Goal: Task Accomplishment & Management: Manage account settings

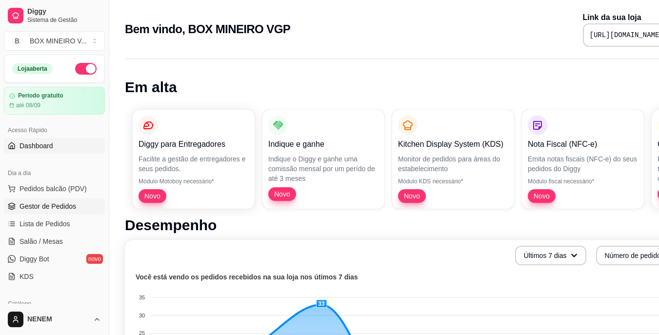
click at [43, 203] on span "Gestor de Pedidos" at bounding box center [48, 207] width 57 height 10
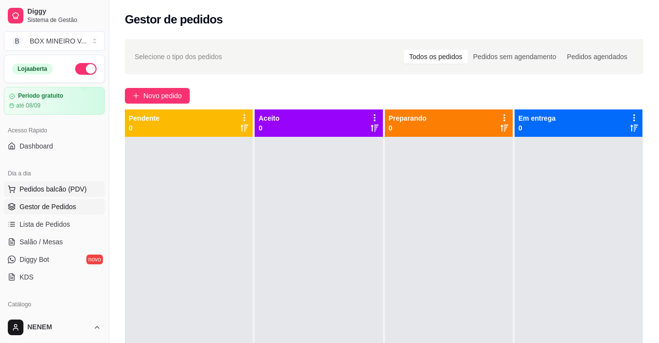
click at [22, 186] on span "Pedidos balcão (PDV)" at bounding box center [53, 189] width 67 height 10
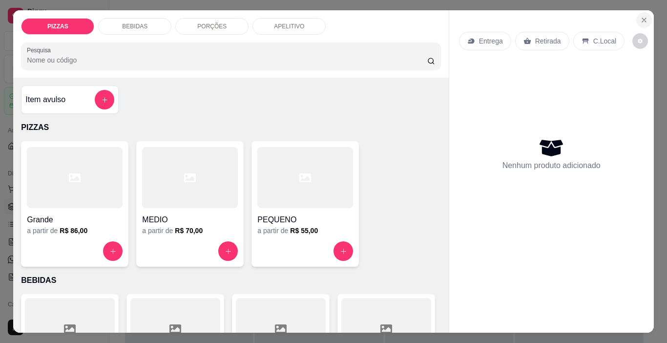
click at [641, 16] on icon "Close" at bounding box center [644, 20] width 8 height 8
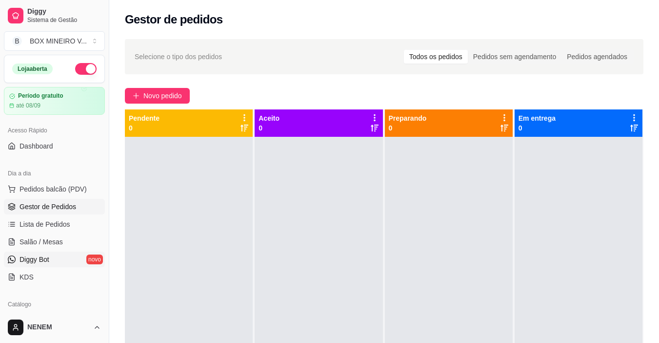
click at [41, 258] on span "Diggy Bot" at bounding box center [35, 259] width 30 height 10
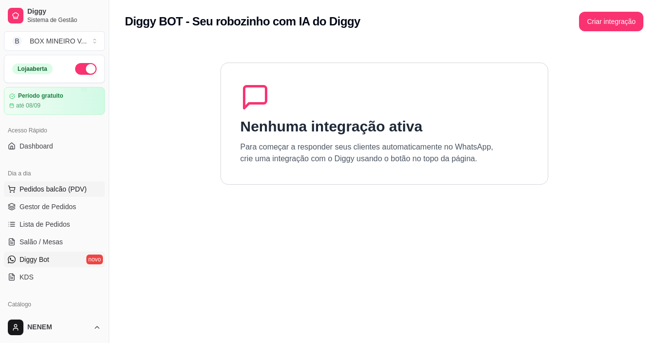
click at [52, 191] on span "Pedidos balcão (PDV)" at bounding box center [53, 189] width 67 height 10
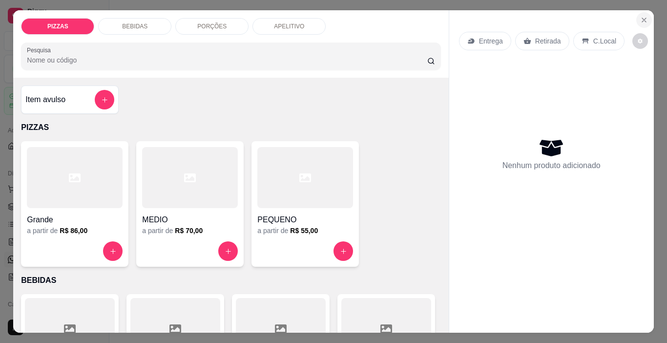
click at [641, 16] on icon "Close" at bounding box center [644, 20] width 8 height 8
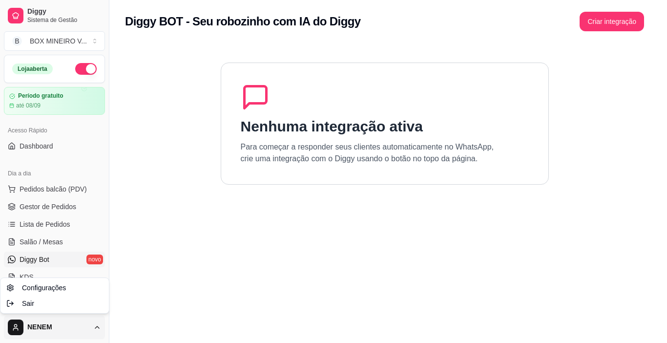
click at [49, 324] on html "Diggy Sistema de Gestão B BOX MINEIRO V ... Loja aberta Período gratuito até 08…" at bounding box center [333, 171] width 667 height 343
click at [99, 333] on html "Diggy Sistema de Gestão B BOX MINEIRO V ... Loja aberta Período gratuito até 08…" at bounding box center [333, 171] width 667 height 343
click at [57, 187] on html "Diggy Sistema de Gestão B BOX MINEIRO V ... Loja aberta Período gratuito até 08…" at bounding box center [333, 171] width 667 height 343
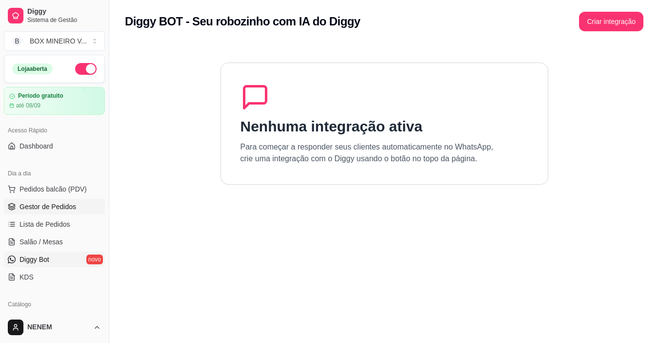
click at [49, 207] on span "Gestor de Pedidos" at bounding box center [48, 207] width 57 height 10
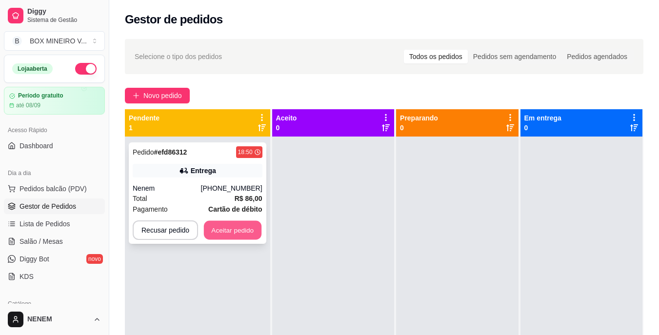
click at [233, 233] on button "Aceitar pedido" at bounding box center [233, 230] width 58 height 19
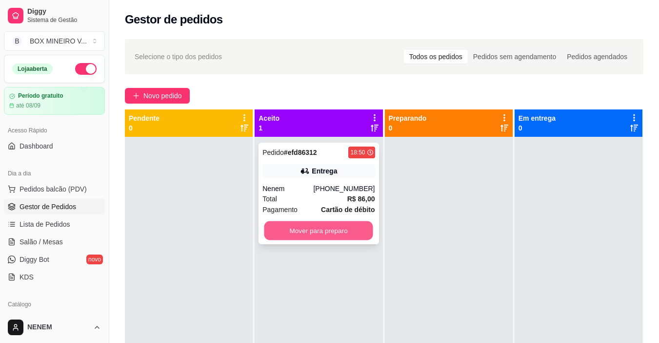
click at [300, 229] on button "Mover para preparo" at bounding box center [318, 230] width 109 height 19
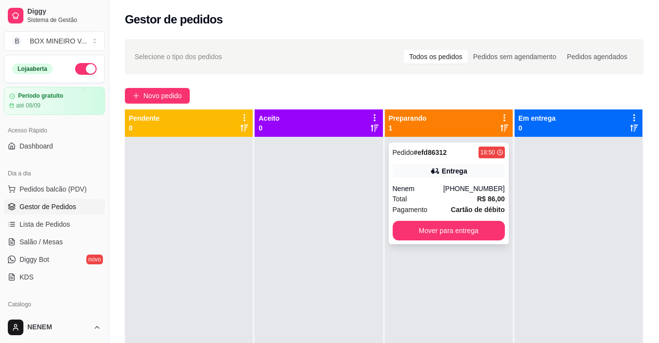
click at [423, 241] on div "Pedido # efd86312 18:50 Entrega Nenem [PHONE_NUMBER] Total R$ 86,00 Pagamento C…" at bounding box center [449, 193] width 120 height 102
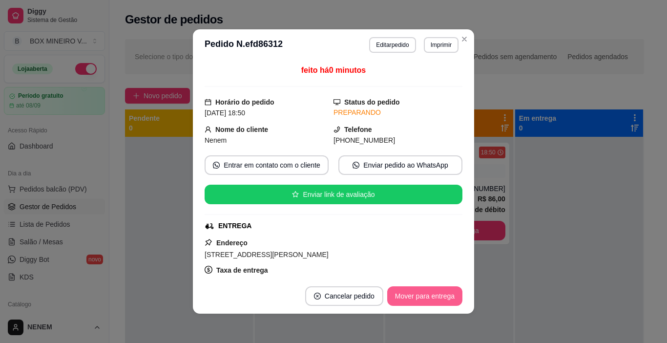
click at [416, 296] on button "Mover para entrega" at bounding box center [424, 296] width 75 height 20
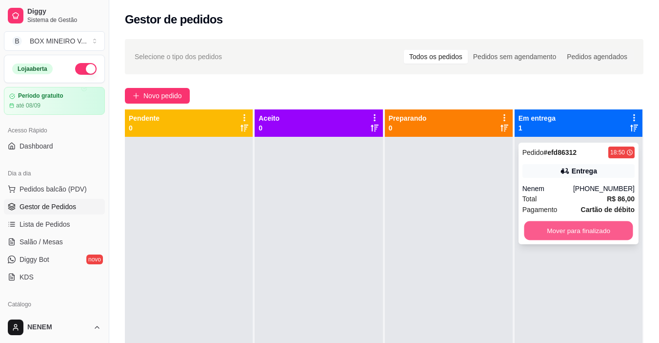
click at [573, 234] on button "Mover para finalizado" at bounding box center [578, 230] width 109 height 19
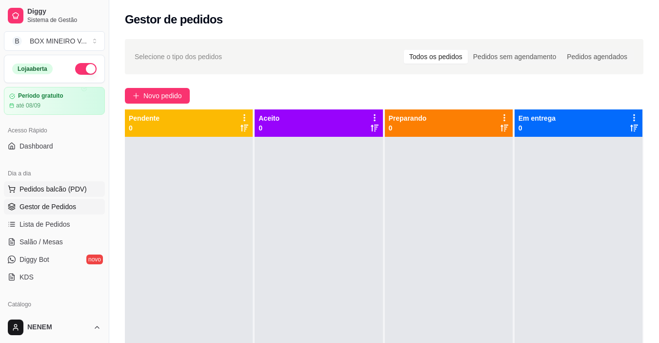
click at [41, 188] on span "Pedidos balcão (PDV)" at bounding box center [53, 189] width 67 height 10
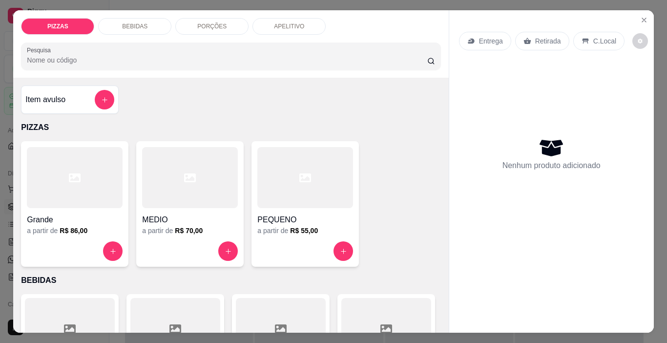
click at [485, 42] on div "Entrega" at bounding box center [485, 41] width 52 height 19
click at [640, 20] on icon "Close" at bounding box center [644, 20] width 8 height 8
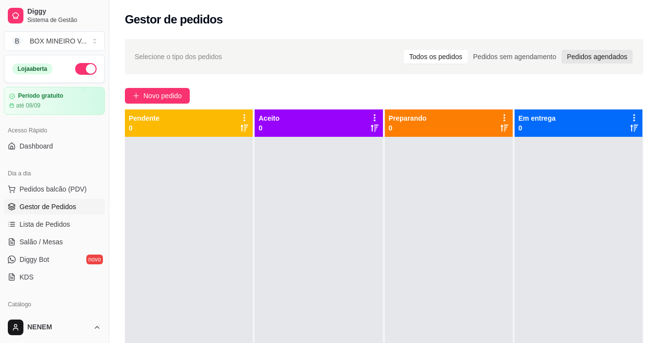
click at [590, 60] on div "Pedidos agendados" at bounding box center [597, 57] width 71 height 14
click at [562, 50] on input "Pedidos agendados" at bounding box center [562, 50] width 0 height 0
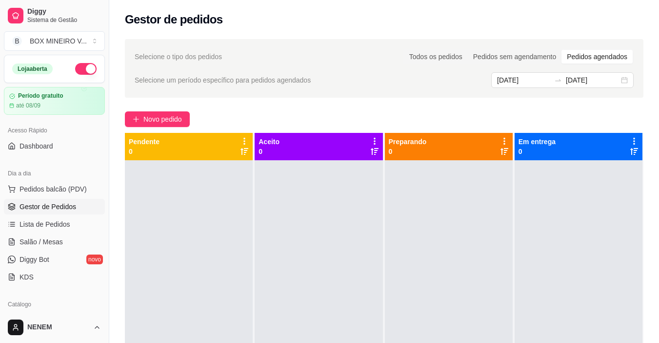
click at [194, 217] on div at bounding box center [189, 331] width 128 height 343
click at [65, 226] on span "Lista de Pedidos" at bounding box center [45, 224] width 51 height 10
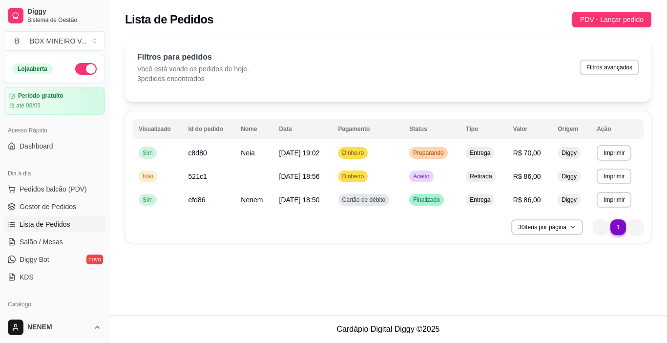
click at [617, 224] on li "1" at bounding box center [617, 226] width 15 height 15
click at [615, 18] on span "PDV - Lançar pedido" at bounding box center [611, 19] width 63 height 11
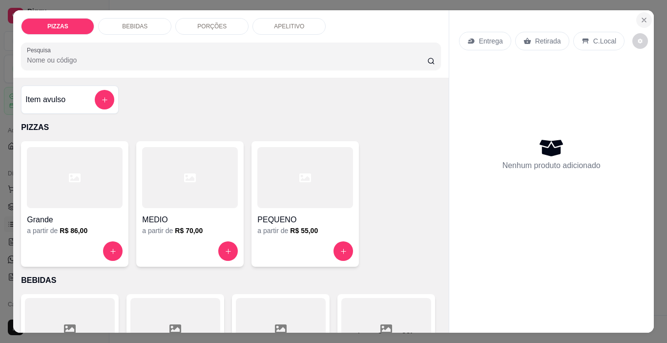
click at [642, 16] on icon "Close" at bounding box center [644, 20] width 8 height 8
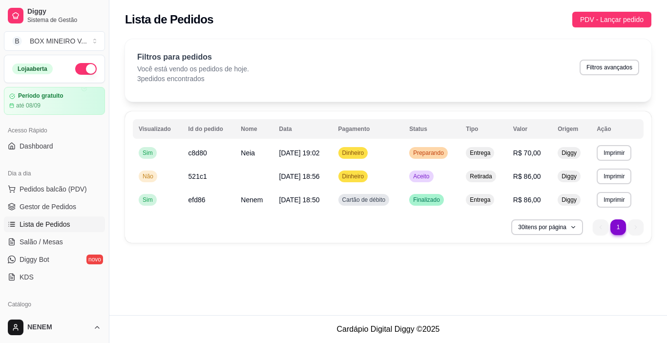
click at [381, 262] on div "**********" at bounding box center [387, 157] width 557 height 315
click at [421, 154] on span "Preparando" at bounding box center [428, 153] width 35 height 8
click at [53, 212] on link "Gestor de Pedidos" at bounding box center [54, 207] width 101 height 16
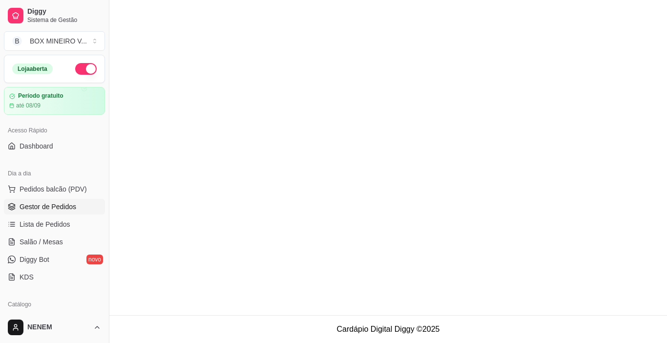
click at [53, 212] on link "Gestor de Pedidos" at bounding box center [54, 207] width 101 height 16
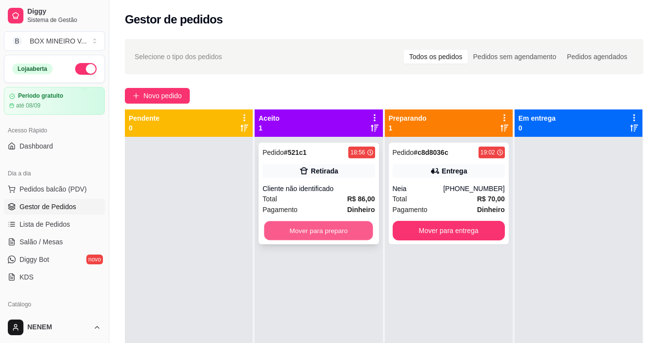
click at [317, 237] on button "Mover para preparo" at bounding box center [318, 230] width 109 height 19
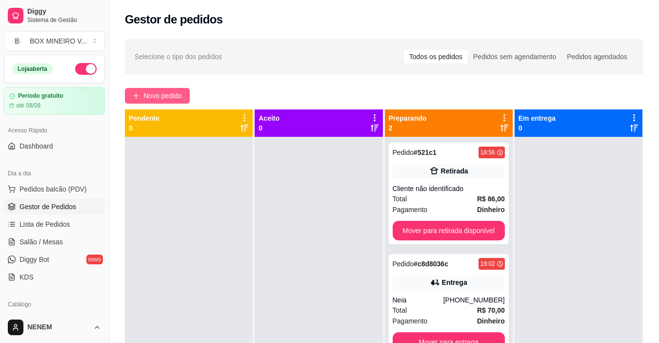
click at [151, 95] on span "Novo pedido" at bounding box center [162, 95] width 39 height 11
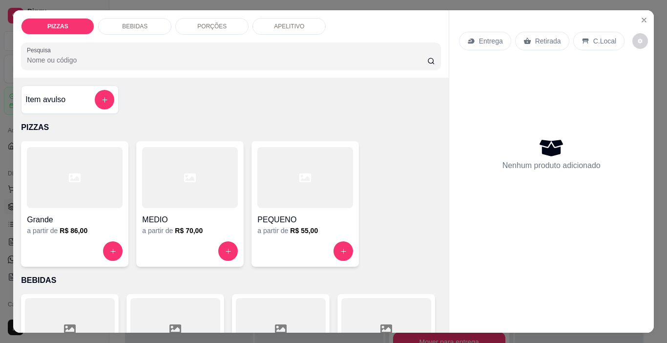
click at [105, 237] on div "Grande a partir de R$ 86,00" at bounding box center [74, 203] width 107 height 125
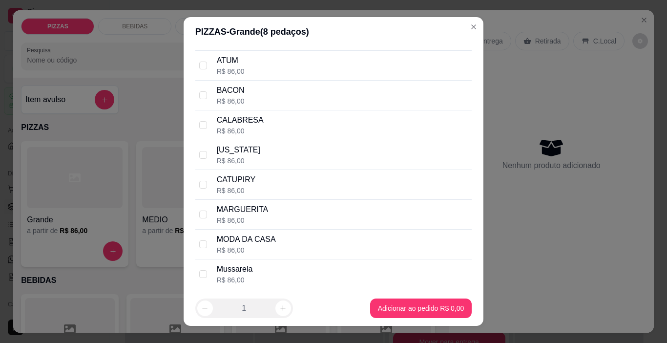
scroll to position [138, 0]
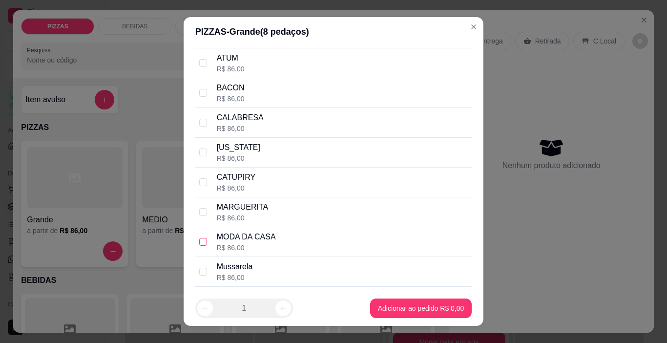
click at [201, 244] on input "checkbox" at bounding box center [203, 242] width 8 height 8
checkbox input "true"
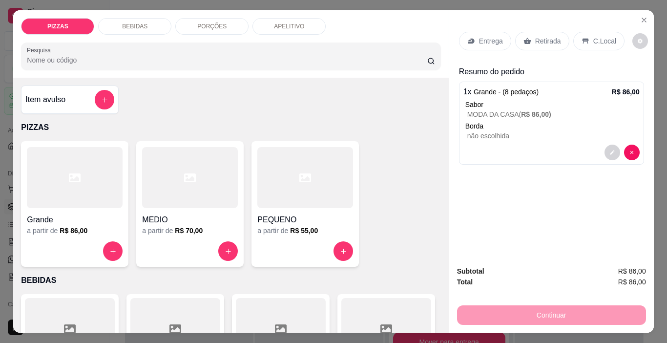
click at [472, 32] on div "Entrega" at bounding box center [485, 41] width 52 height 19
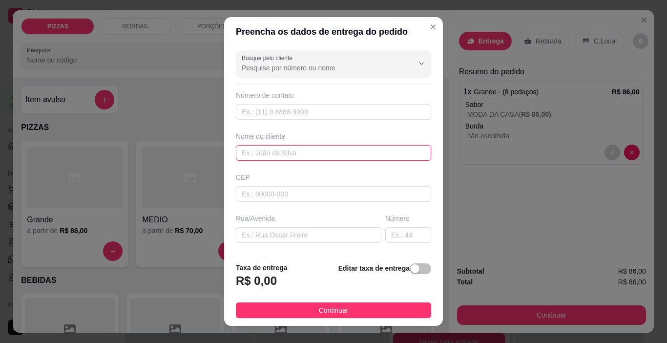
click at [274, 153] on input "text" at bounding box center [333, 153] width 195 height 16
type input "uison"
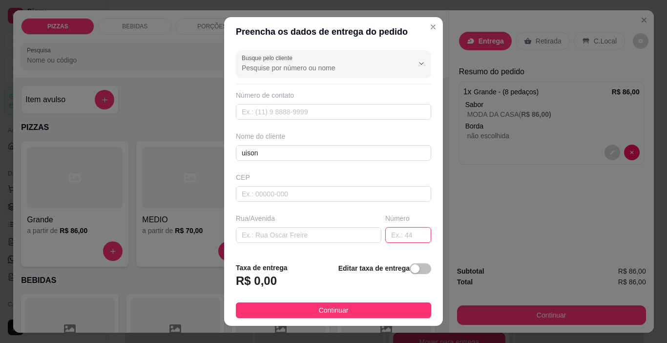
click at [385, 232] on input "text" at bounding box center [408, 235] width 46 height 16
type input "209"
click at [294, 232] on input "text" at bounding box center [308, 235] width 145 height 16
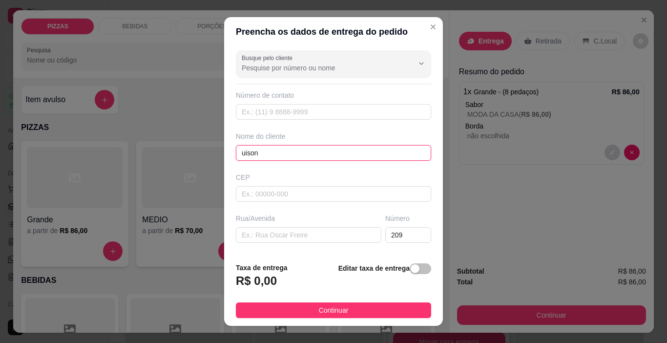
click at [271, 156] on input "uison" at bounding box center [333, 153] width 195 height 16
type input "u"
type input "[PERSON_NAME]"
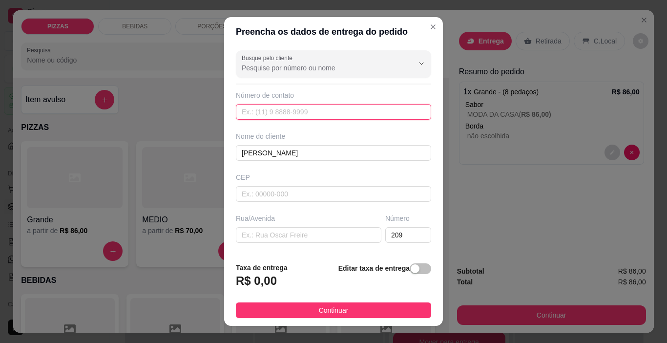
click at [271, 112] on input "text" at bounding box center [333, 112] width 195 height 16
type input "[PHONE_NUMBER]"
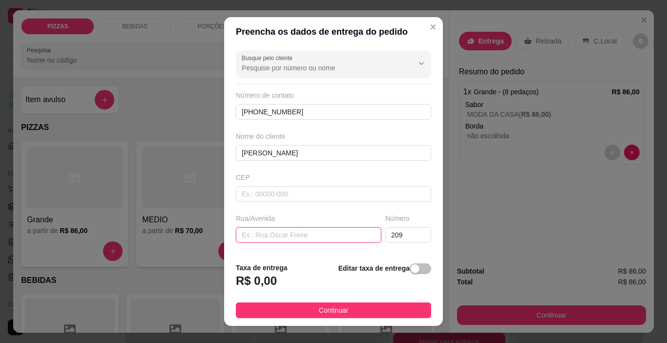
click at [270, 239] on input "text" at bounding box center [308, 235] width 145 height 16
type input "g"
type input "[PERSON_NAME]"
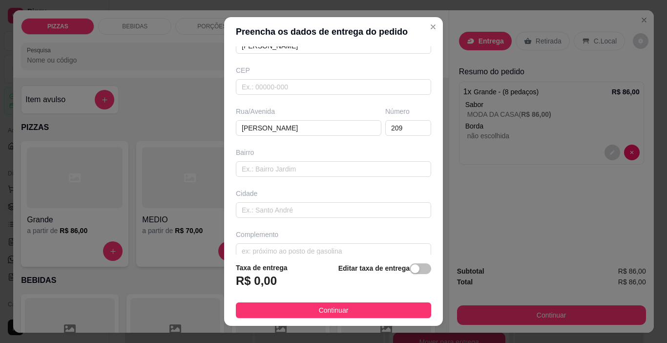
scroll to position [108, 0]
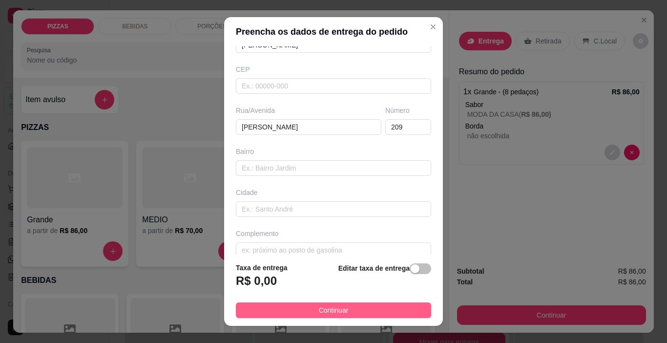
click at [343, 307] on button "Continuar" at bounding box center [333, 310] width 195 height 16
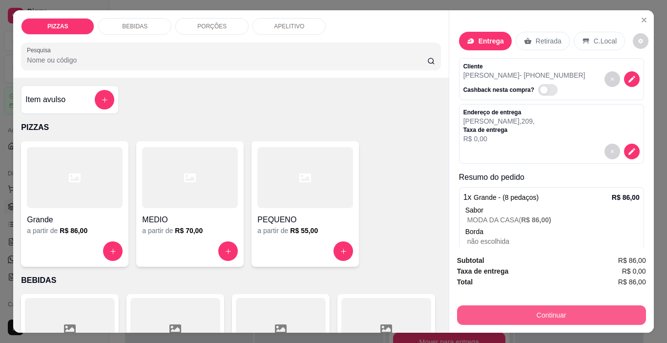
click at [490, 316] on button "Continuar" at bounding box center [551, 315] width 189 height 20
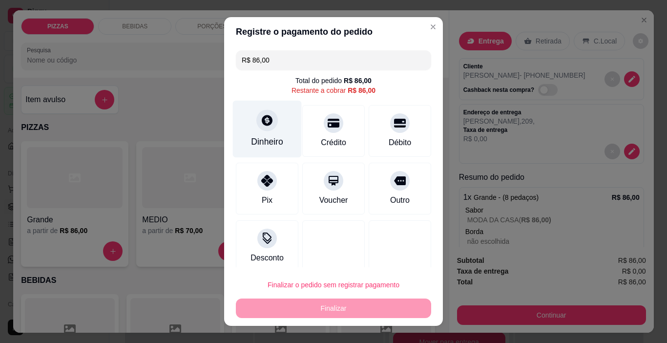
click at [273, 126] on div "Dinheiro" at bounding box center [267, 129] width 69 height 57
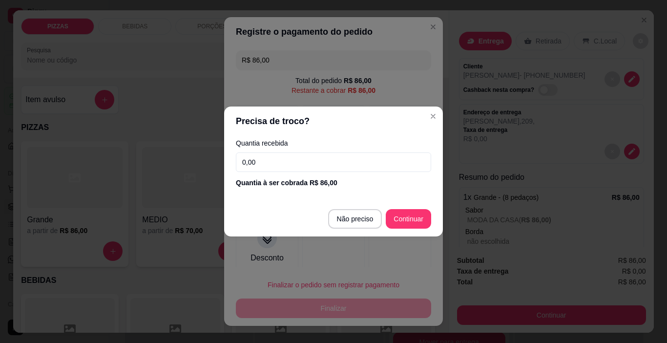
click at [278, 169] on input "0,00" at bounding box center [333, 162] width 195 height 20
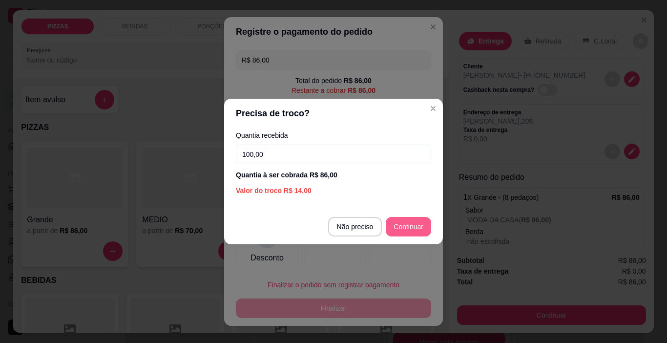
type input "100,00"
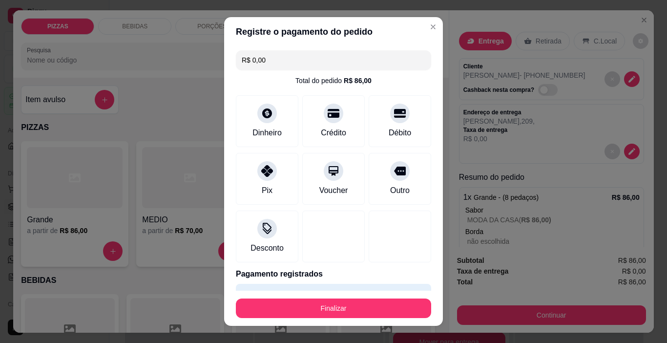
scroll to position [26, 0]
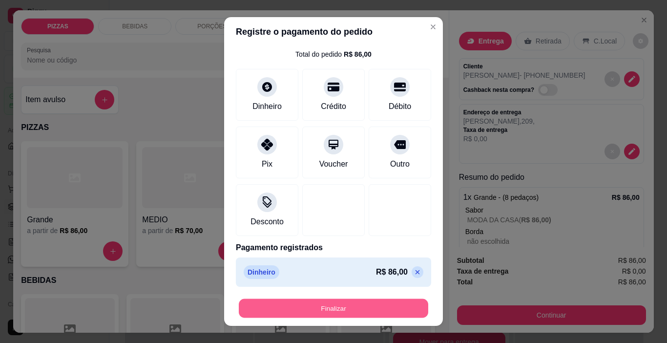
click at [362, 309] on button "Finalizar" at bounding box center [333, 308] width 189 height 19
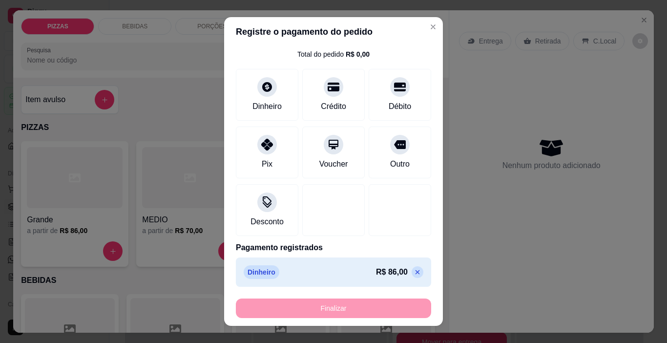
type input "-R$ 86,00"
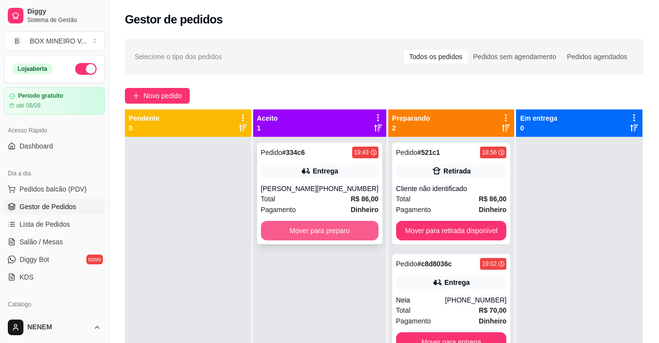
click at [340, 228] on button "Mover para preparo" at bounding box center [320, 231] width 118 height 20
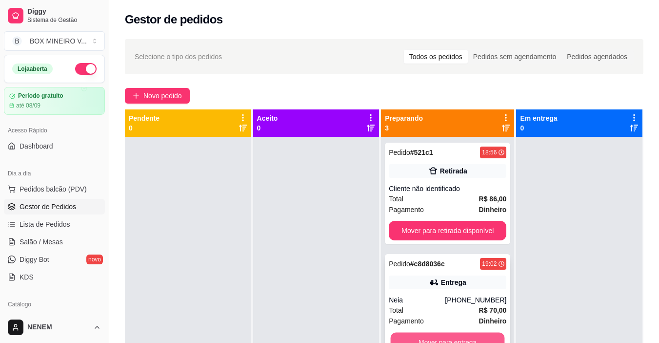
click at [434, 339] on button "Mover para entrega" at bounding box center [448, 341] width 114 height 19
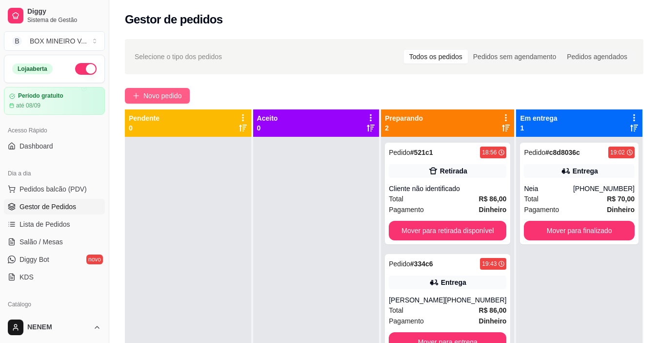
click at [188, 92] on button "Novo pedido" at bounding box center [157, 96] width 65 height 16
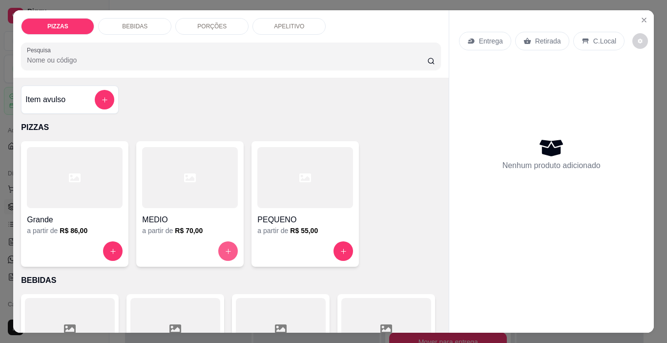
click at [224, 247] on icon "increase-product-quantity" at bounding box center [227, 250] width 7 height 7
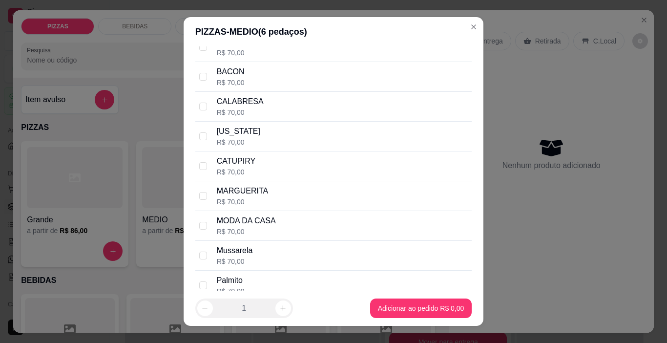
scroll to position [156, 0]
click at [203, 220] on div "MODA DA CASA R$ 70,00" at bounding box center [333, 224] width 277 height 30
checkbox input "true"
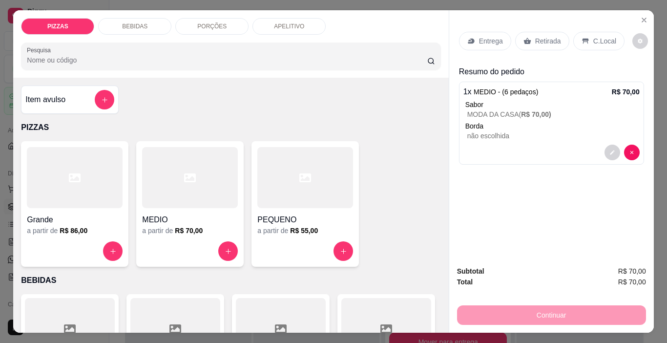
click at [471, 38] on div "Entrega" at bounding box center [485, 41] width 52 height 19
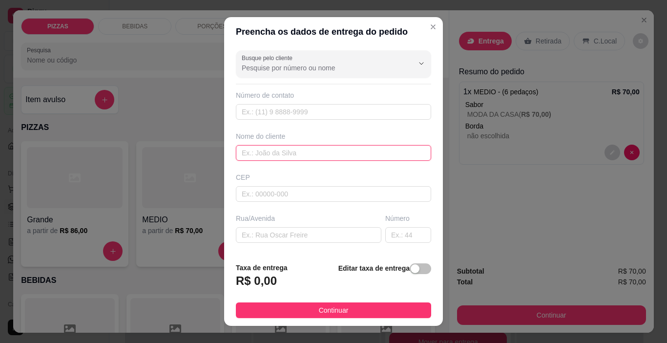
click at [315, 153] on input "text" at bounding box center [333, 153] width 195 height 16
type input "FABIANA DO NAZA"
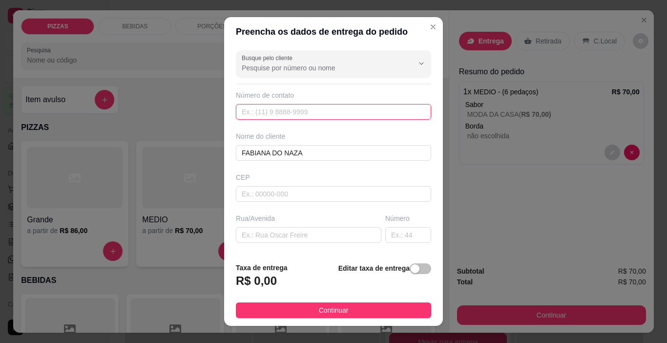
click at [291, 106] on input "text" at bounding box center [333, 112] width 195 height 16
type input "[PHONE_NUMBER]"
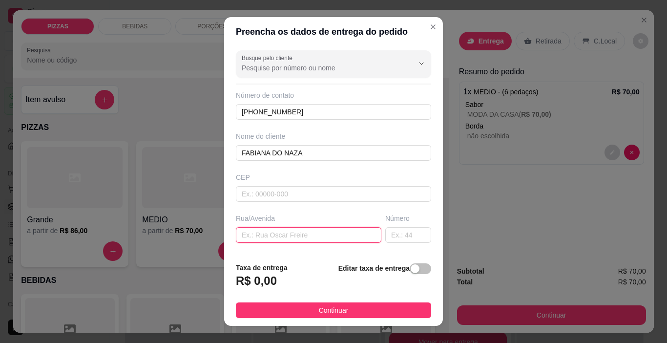
click at [255, 235] on input "text" at bounding box center [308, 235] width 145 height 16
type input "RUA TENENTE [PERSON_NAME]"
click at [392, 233] on input "text" at bounding box center [408, 235] width 46 height 16
type input "150"
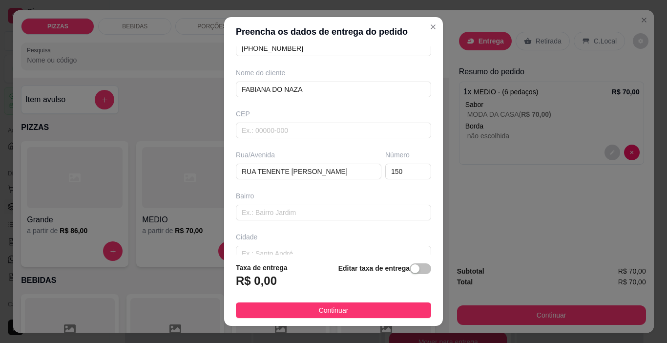
scroll to position [79, 0]
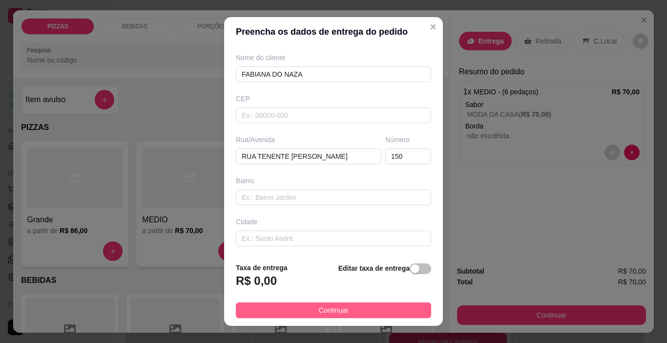
click at [346, 302] on button "Continuar" at bounding box center [333, 310] width 195 height 16
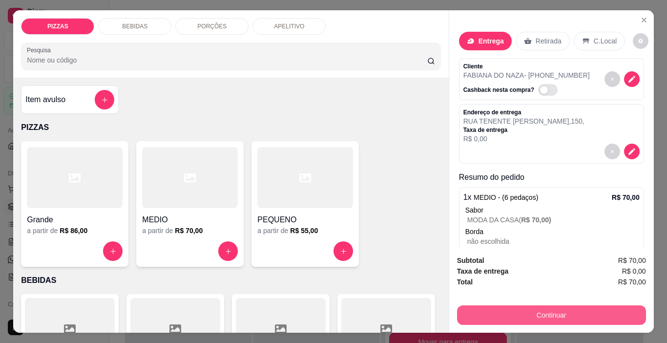
drag, startPoint x: 490, startPoint y: 299, endPoint x: 492, endPoint y: 308, distance: 9.6
click at [492, 308] on div "Continuar" at bounding box center [551, 314] width 189 height 22
click at [492, 308] on button "Continuar" at bounding box center [551, 315] width 189 height 20
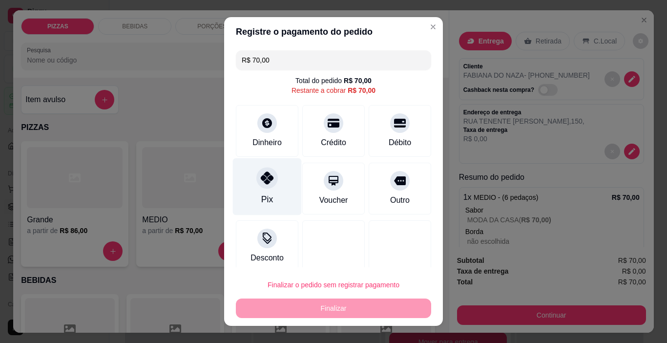
click at [268, 172] on div at bounding box center [266, 177] width 21 height 21
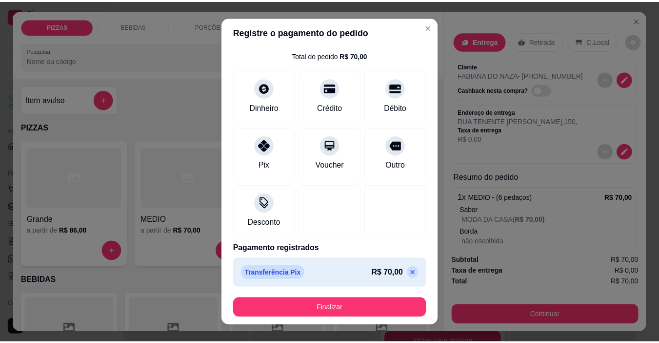
scroll to position [26, 0]
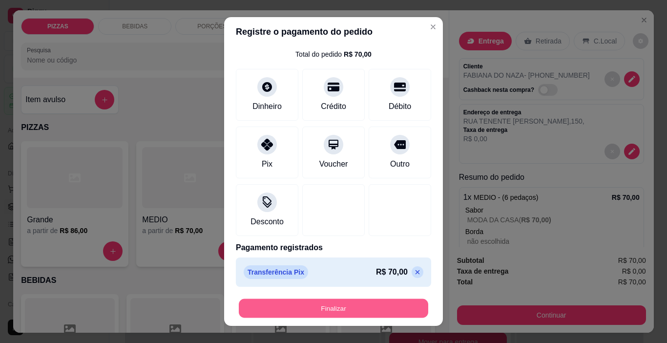
click at [349, 312] on button "Finalizar" at bounding box center [333, 308] width 189 height 19
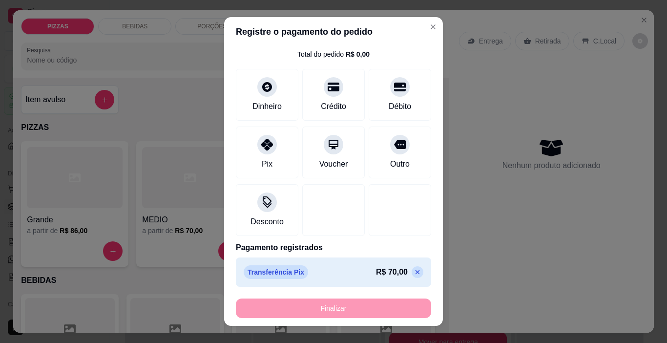
type input "-R$ 70,00"
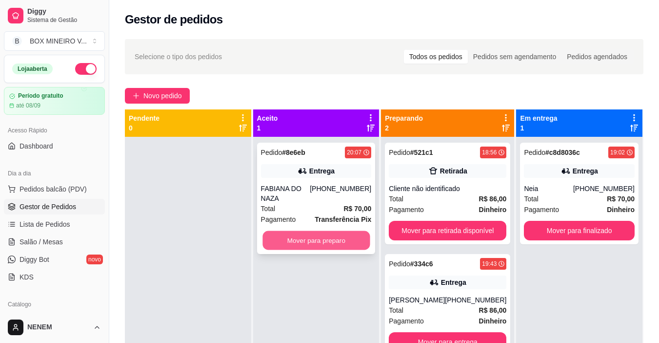
click at [346, 231] on button "Mover para preparo" at bounding box center [316, 240] width 107 height 19
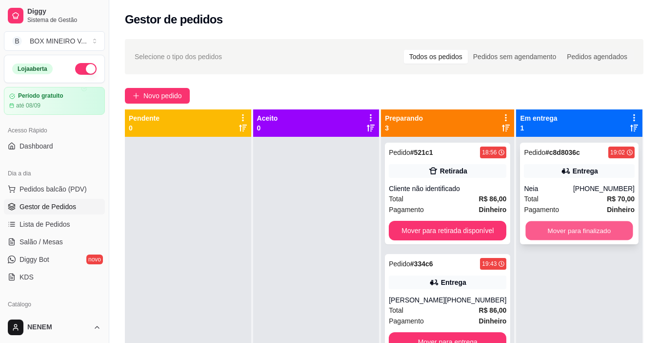
click at [562, 223] on button "Mover para finalizado" at bounding box center [579, 230] width 107 height 19
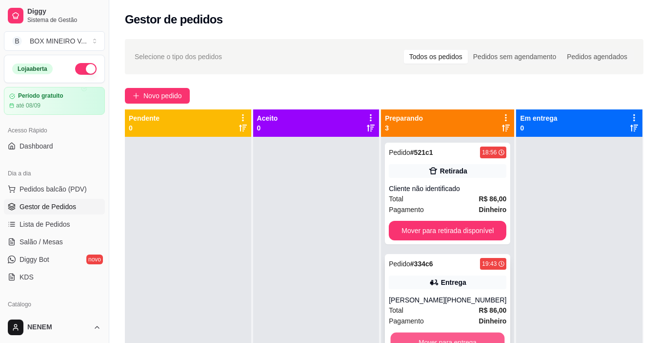
click at [446, 337] on button "Mover para entrega" at bounding box center [448, 341] width 114 height 19
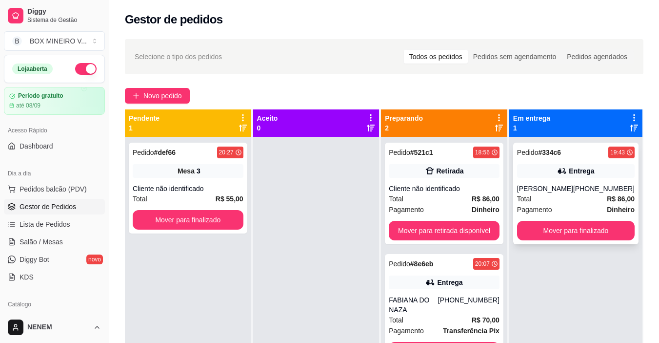
click at [525, 220] on div "Pedido # 334c6 19:43 Entrega [PERSON_NAME] [PHONE_NUMBER] Total R$ 86,00 Pagame…" at bounding box center [575, 193] width 125 height 102
click at [553, 233] on button "Mover para finalizado" at bounding box center [576, 231] width 118 height 20
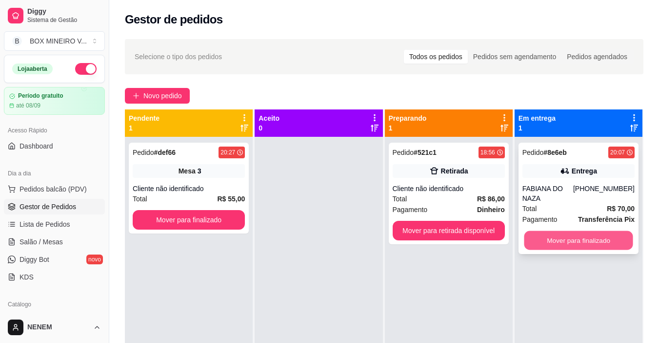
click at [581, 231] on button "Mover para finalizado" at bounding box center [578, 240] width 109 height 19
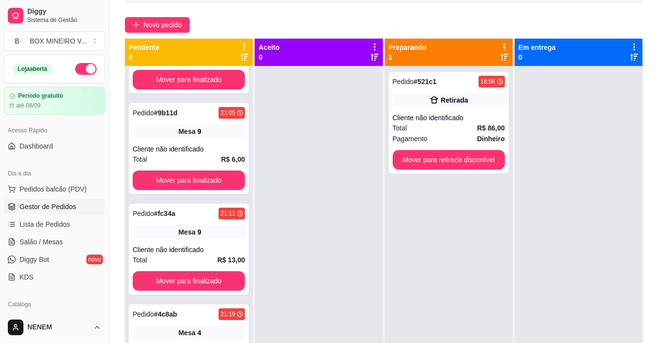
scroll to position [67, 0]
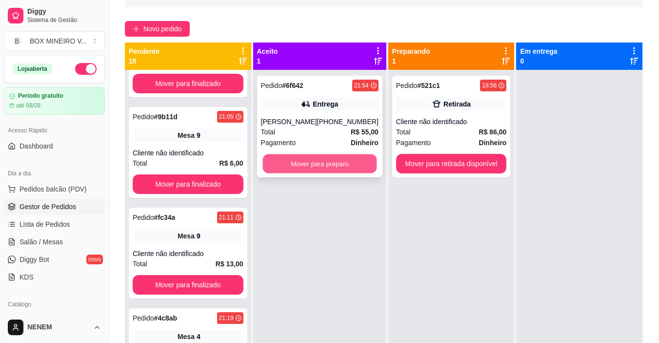
click at [348, 165] on button "Mover para preparo" at bounding box center [320, 163] width 114 height 19
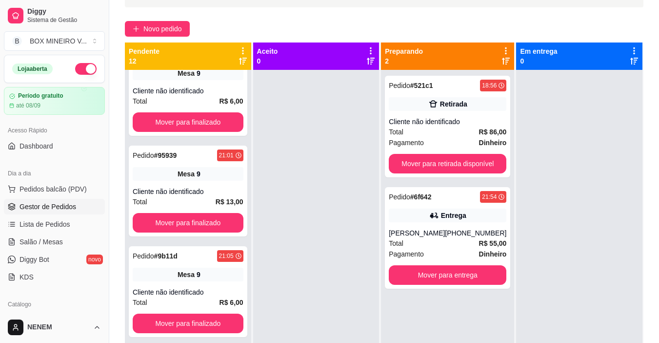
scroll to position [31, 0]
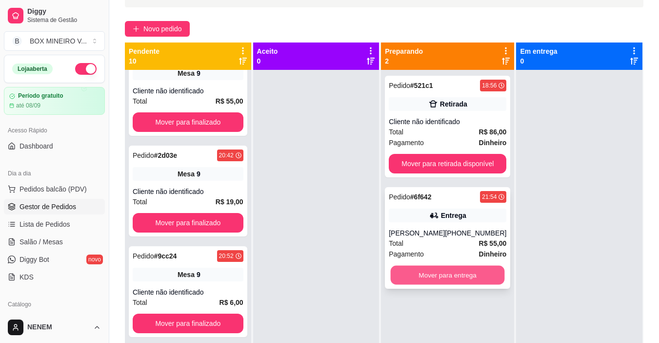
click at [402, 266] on button "Mover para entrega" at bounding box center [448, 274] width 114 height 19
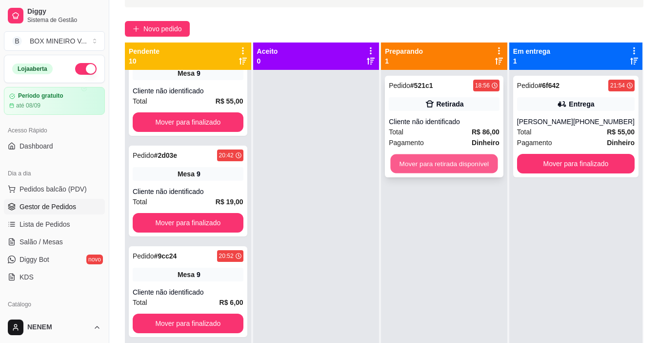
click at [439, 170] on button "Mover para retirada disponível" at bounding box center [444, 163] width 107 height 19
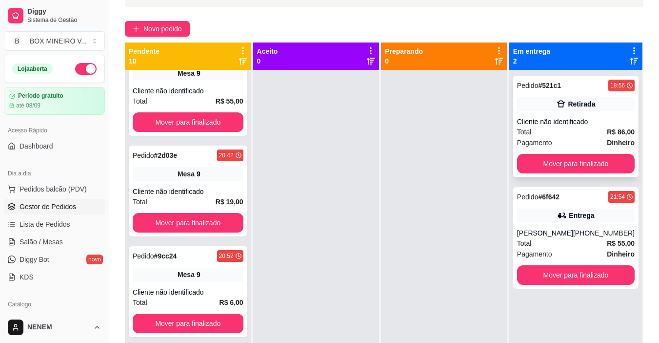
click at [582, 151] on div "Pedido # 521c1 18:56 Retirada Cliente não identificado Total R$ 86,00 Pagamento…" at bounding box center [575, 127] width 125 height 102
click at [546, 157] on button "Mover para finalizado" at bounding box center [576, 164] width 118 height 20
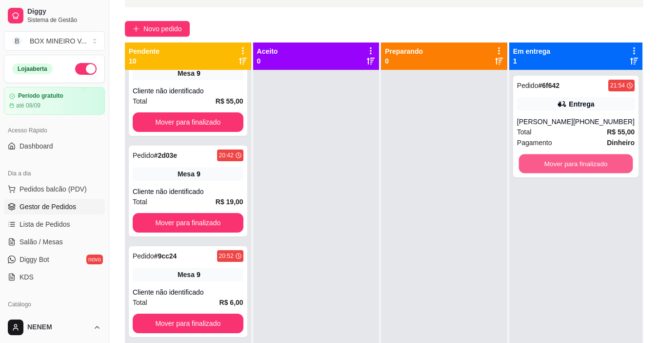
click at [546, 157] on button "Mover para finalizado" at bounding box center [576, 163] width 114 height 19
